Goal: Task Accomplishment & Management: Manage account settings

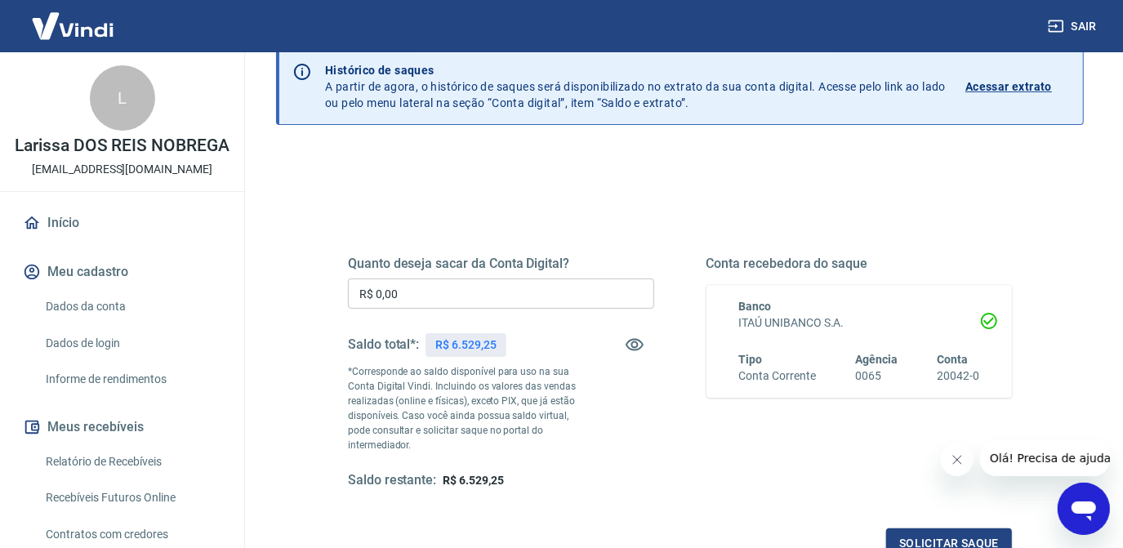
scroll to position [73, 0]
click at [471, 295] on input "R$ 0,00" at bounding box center [501, 293] width 306 height 30
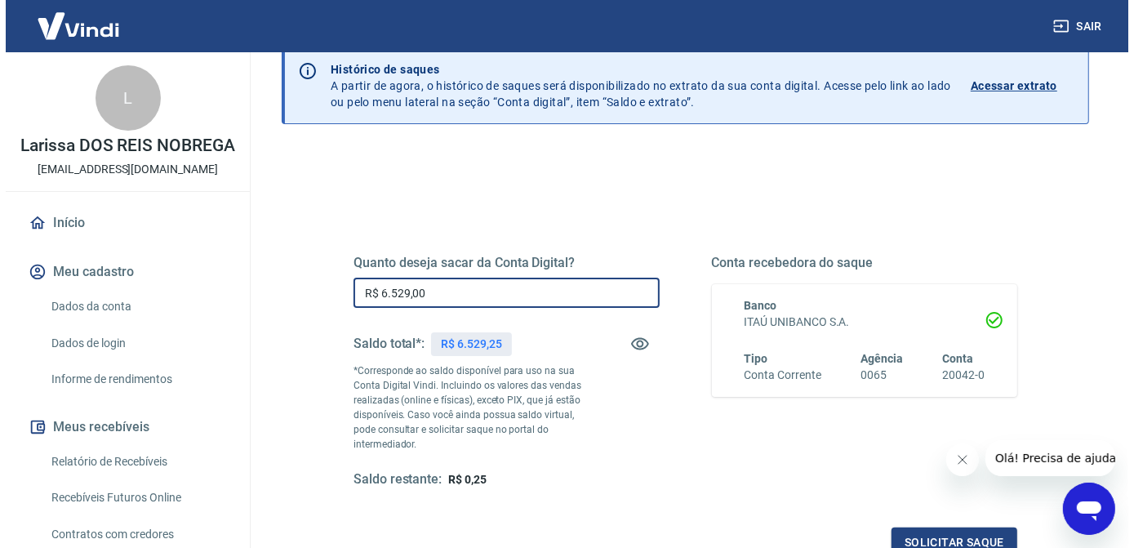
scroll to position [273, 0]
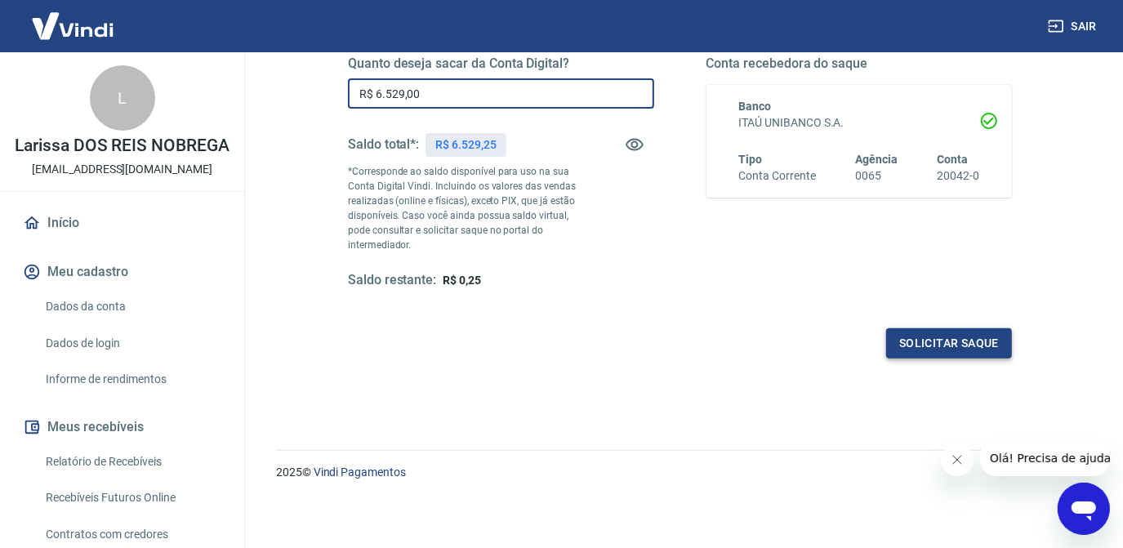
type input "R$ 6.529,00"
click at [935, 350] on button "Solicitar saque" at bounding box center [949, 343] width 126 height 30
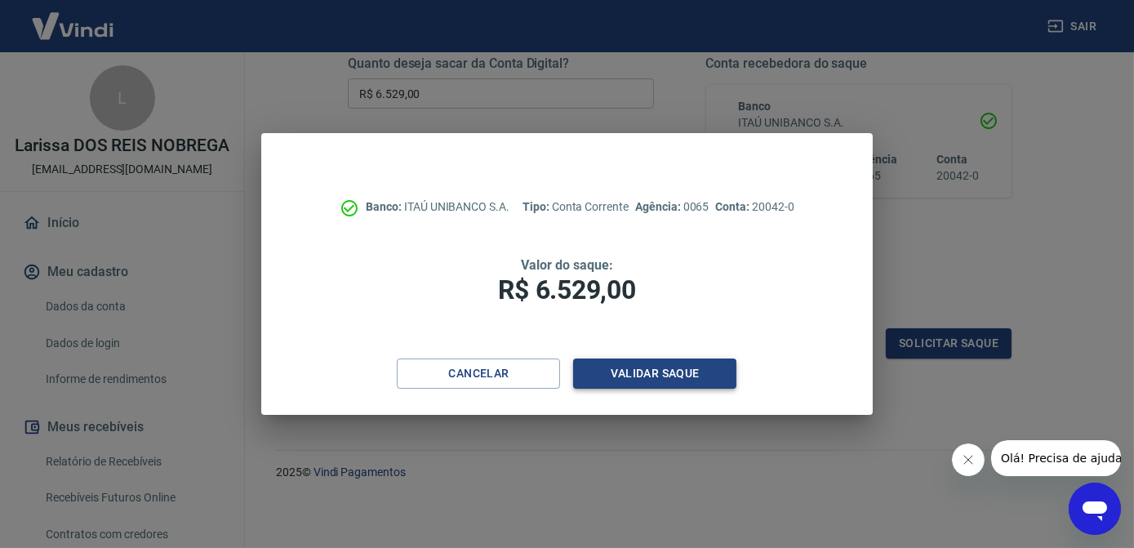
click at [701, 375] on button "Validar saque" at bounding box center [654, 373] width 163 height 30
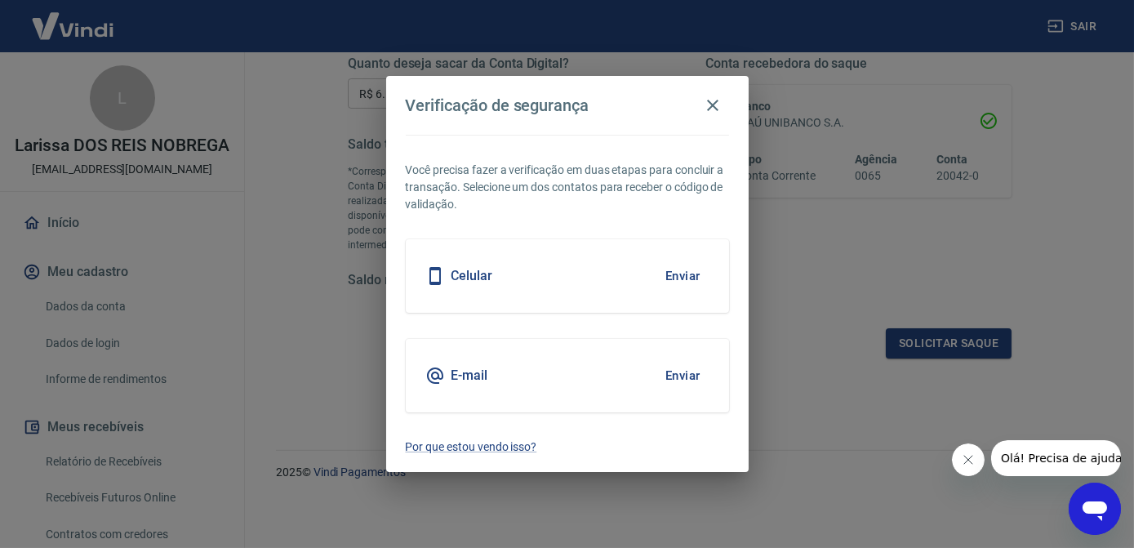
click at [687, 278] on button "Enviar" at bounding box center [682, 276] width 53 height 34
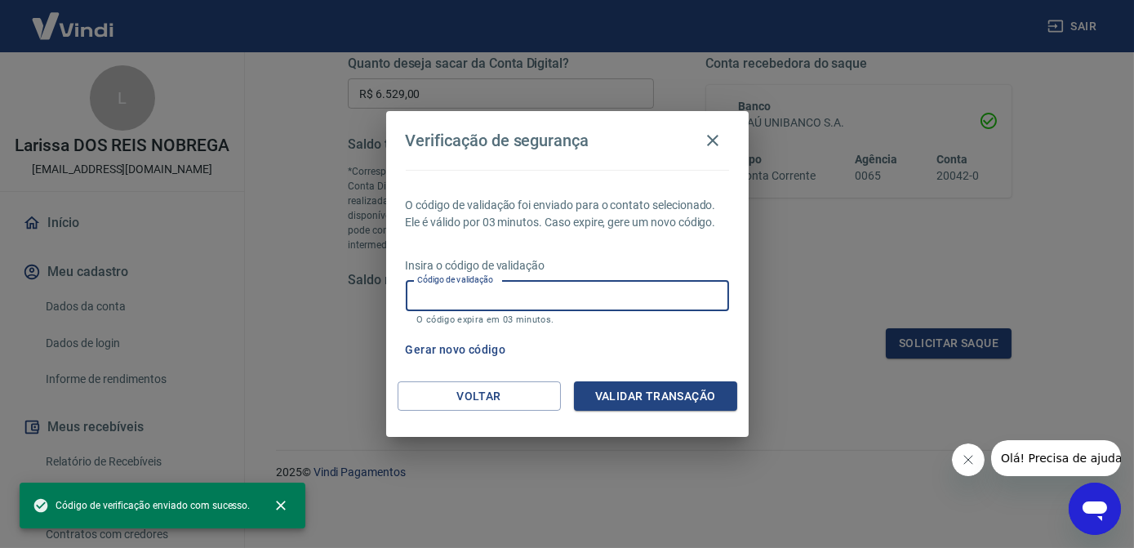
click at [530, 297] on input "Código de validação" at bounding box center [567, 296] width 323 height 30
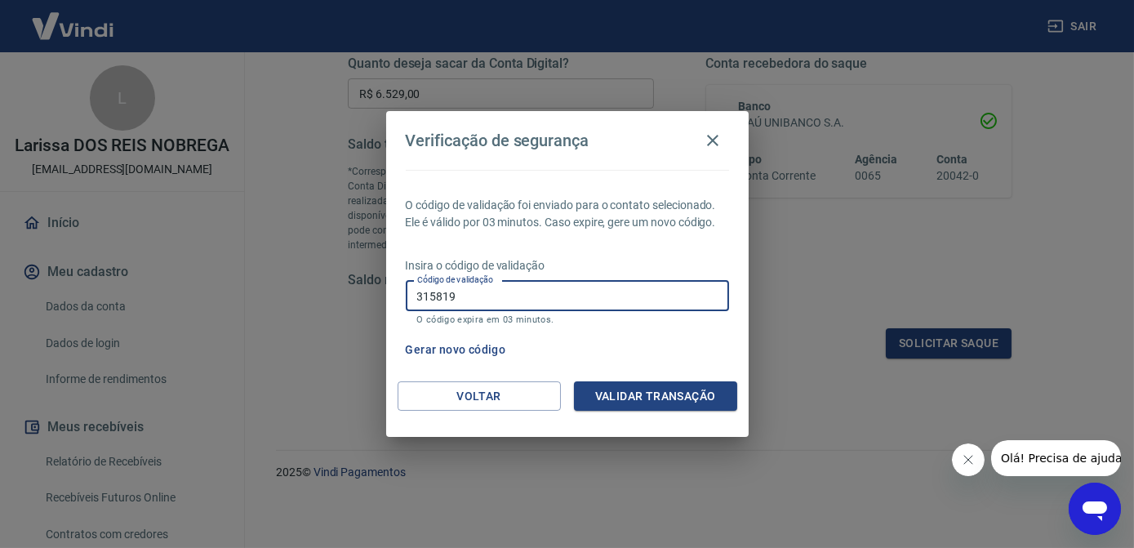
type input "315819"
click at [621, 394] on button "Validar transação" at bounding box center [655, 396] width 163 height 30
